Goal: Complete application form

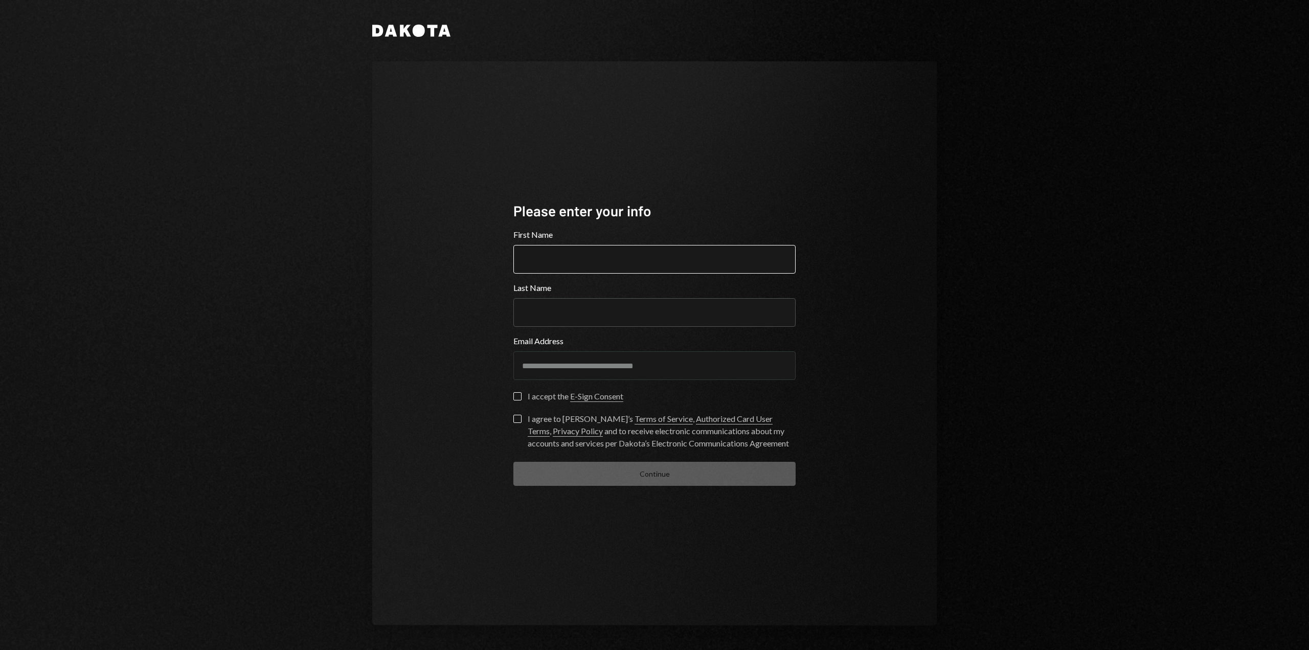
click at [609, 259] on input "First Name" at bounding box center [654, 259] width 282 height 29
type input "**********"
click at [517, 402] on label "I accept the E-Sign Consent" at bounding box center [568, 397] width 110 height 10
click at [517, 400] on button "I accept the E-Sign Consent" at bounding box center [517, 396] width 8 height 8
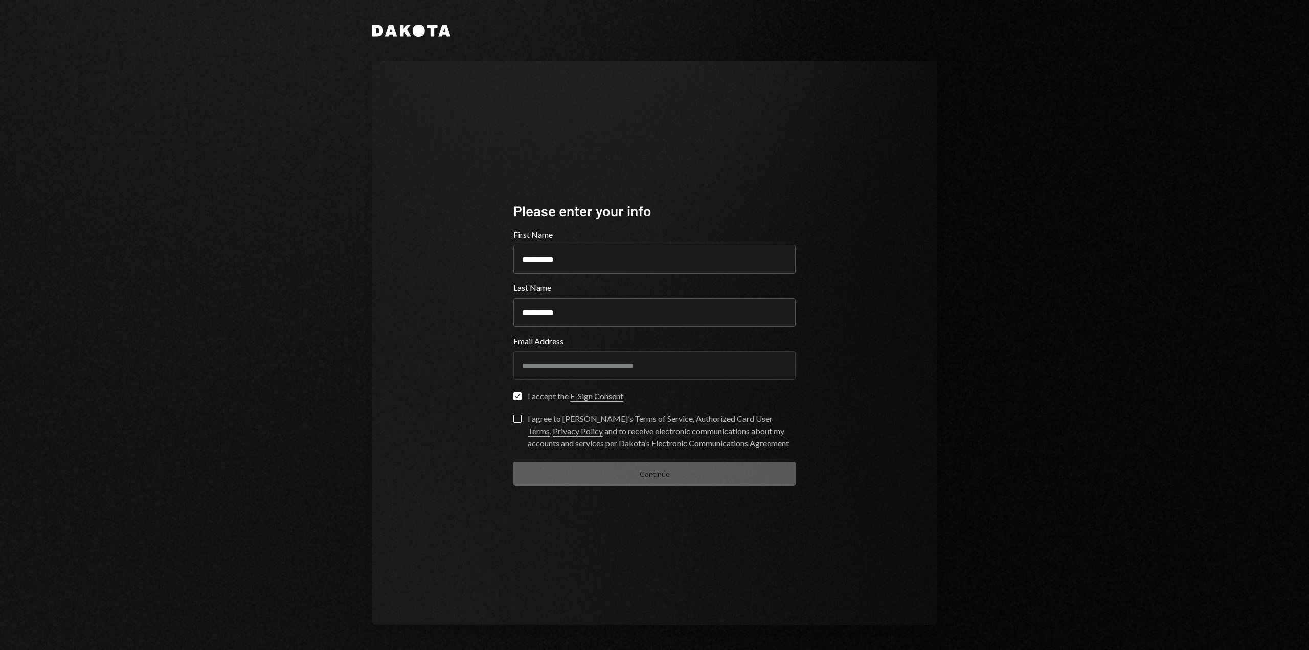
drag, startPoint x: 520, startPoint y: 420, endPoint x: 513, endPoint y: 436, distance: 17.5
click at [520, 420] on button "I agree to [PERSON_NAME]’s Terms of Service , Authorized Card User Terms , Priv…" at bounding box center [517, 419] width 8 height 8
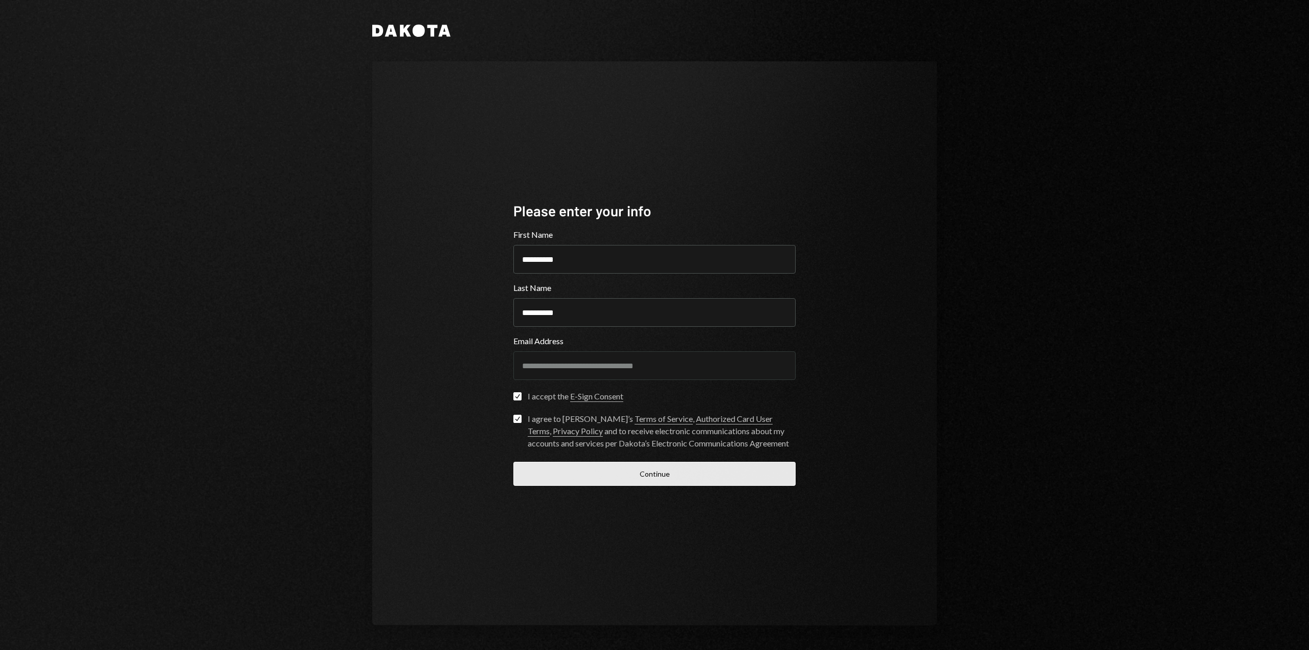
click at [607, 477] on button "Continue" at bounding box center [654, 474] width 282 height 24
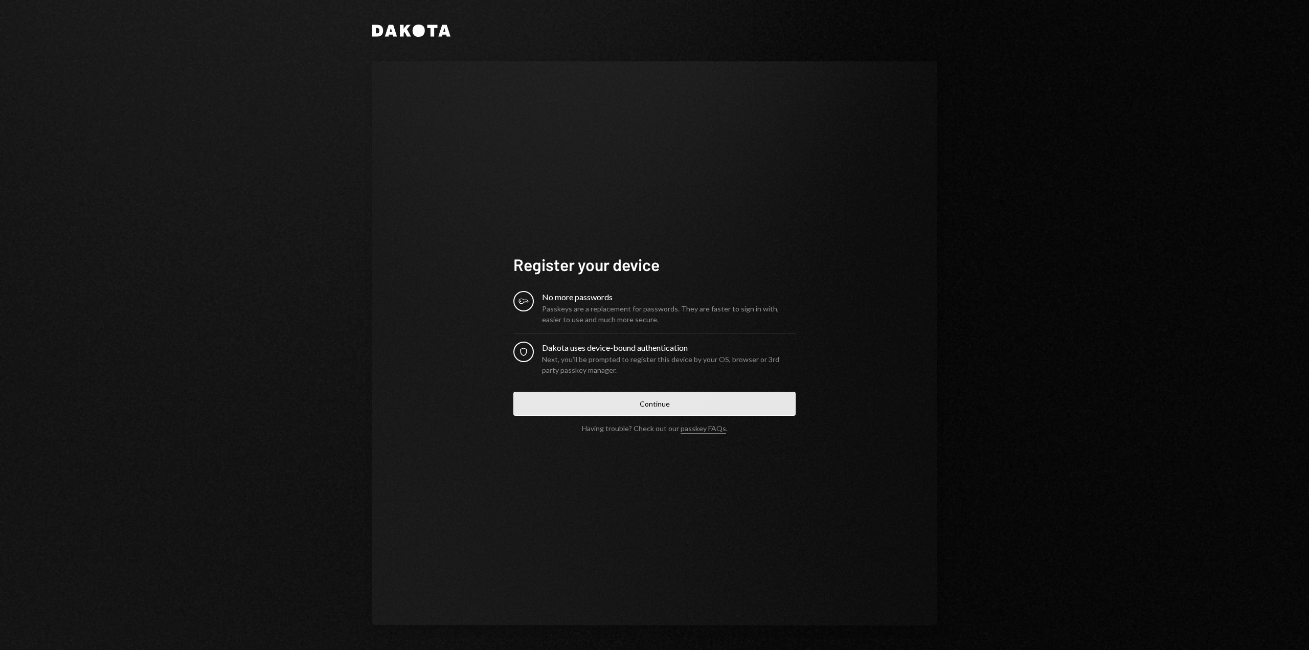
click at [648, 405] on button "Continue" at bounding box center [654, 404] width 282 height 24
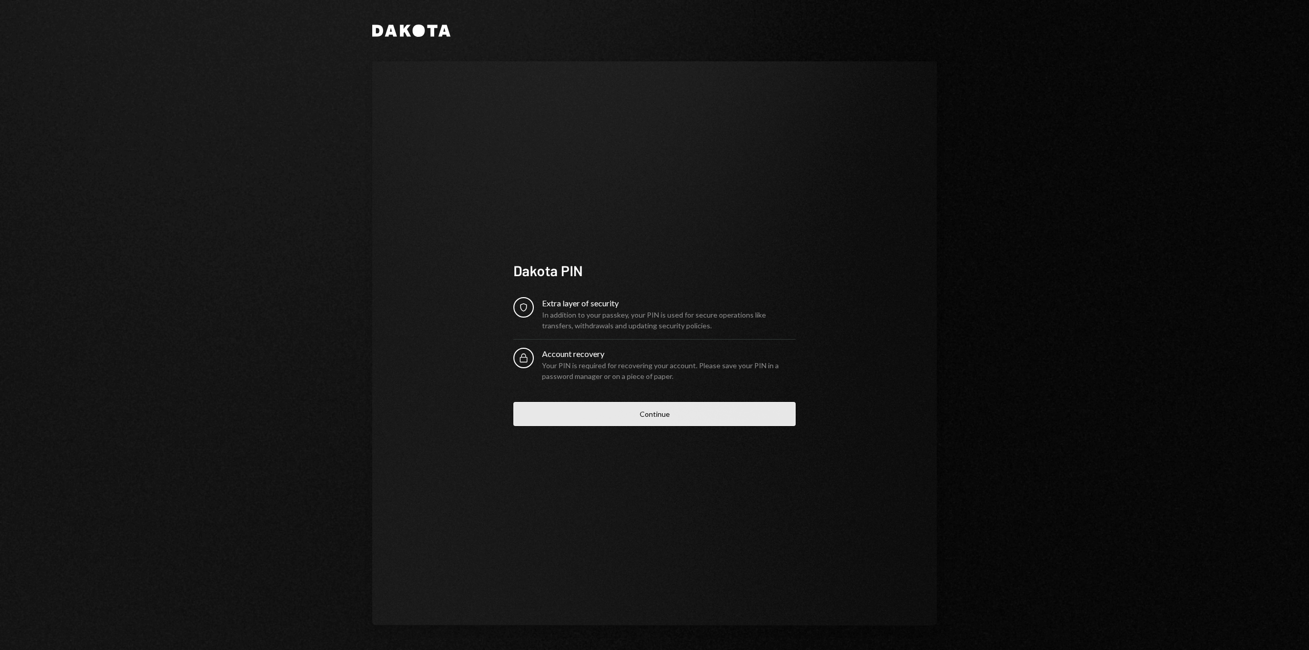
click at [647, 416] on button "Continue" at bounding box center [654, 414] width 282 height 24
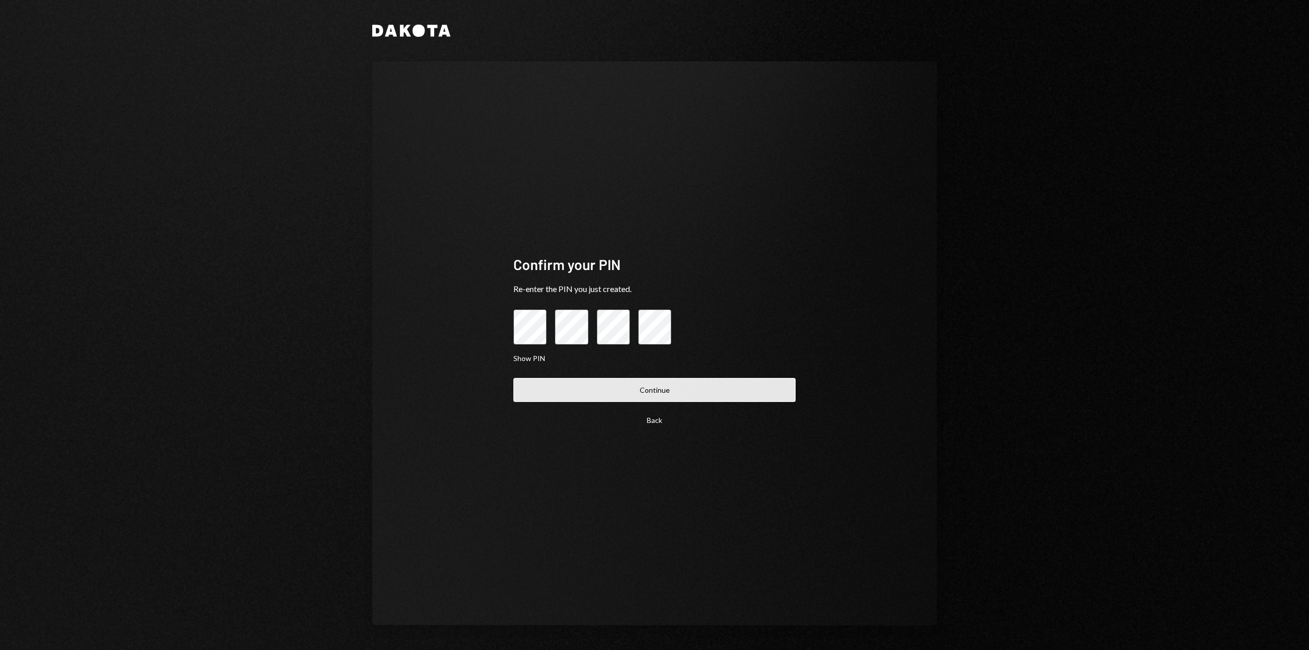
click at [722, 390] on button "Continue" at bounding box center [654, 390] width 282 height 24
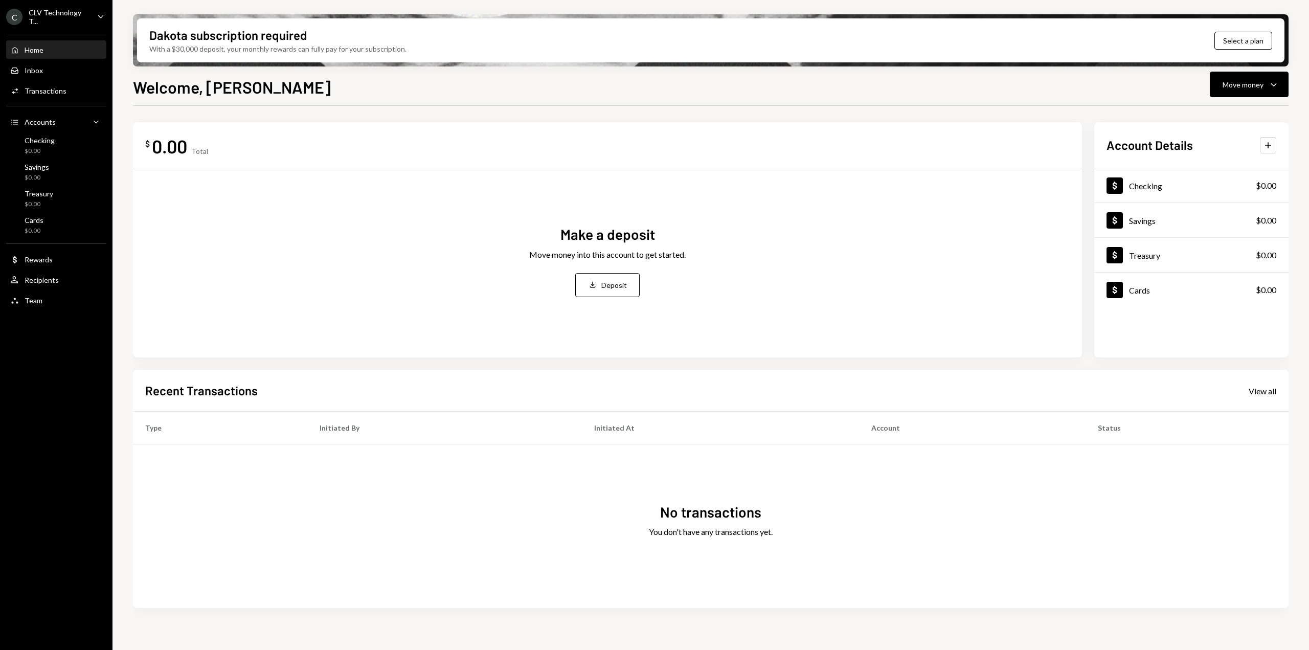
click at [51, 340] on div "C CLV Technology T... Caret Down Home Home Inbox Inbox Activities Transactions …" at bounding box center [56, 325] width 113 height 650
click at [114, 387] on div "Dakota subscription required With a $30,000 deposit, your monthly rewards can f…" at bounding box center [711, 325] width 1197 height 650
click at [853, 92] on div "Welcome, Aliaksandr Move money Caret Down" at bounding box center [711, 86] width 1156 height 23
click at [65, 18] on div "CLV Technology T..." at bounding box center [59, 16] width 60 height 17
click at [472, 87] on div "Welcome, Aliaksandr Move money Caret Down" at bounding box center [711, 86] width 1156 height 23
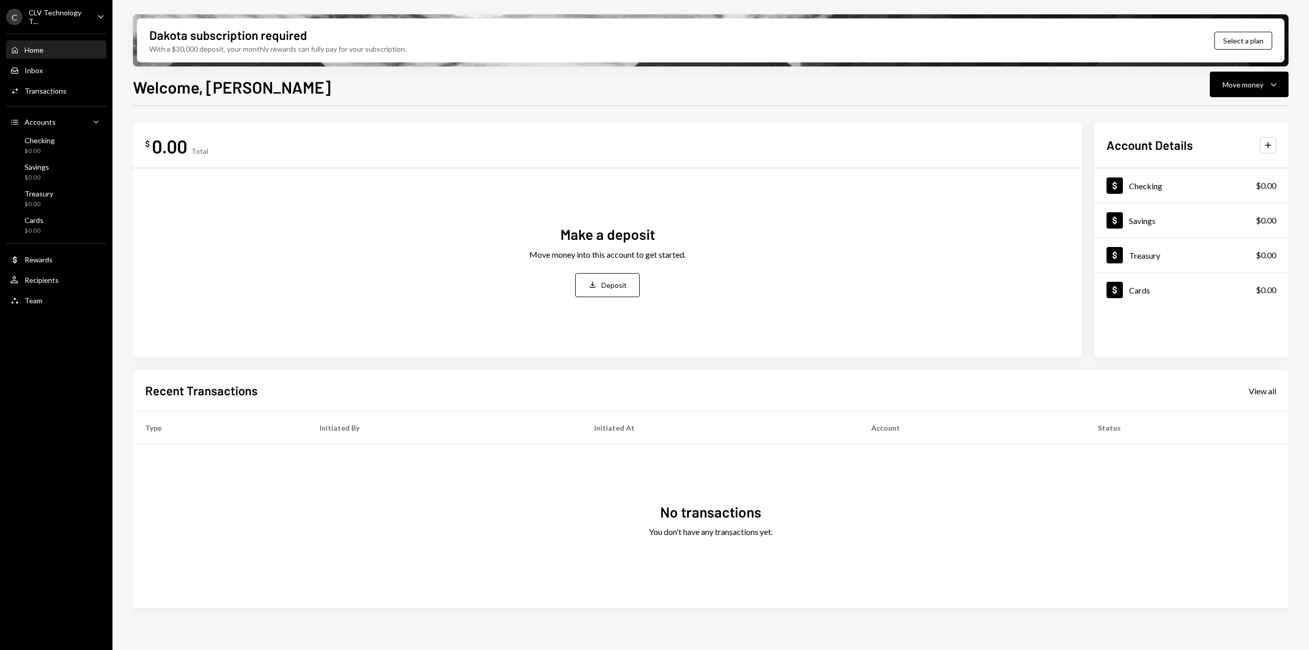
click at [802, 117] on div "$ 0.00 Total Make a deposit Move money into this account to get started. Deposi…" at bounding box center [711, 367] width 1156 height 523
